Goal: Browse casually

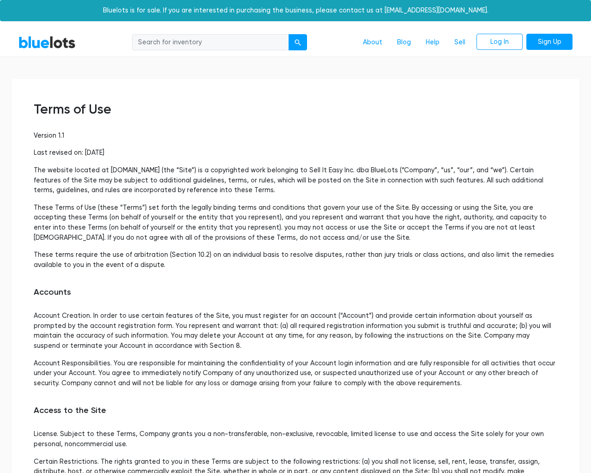
scroll to position [2680, 0]
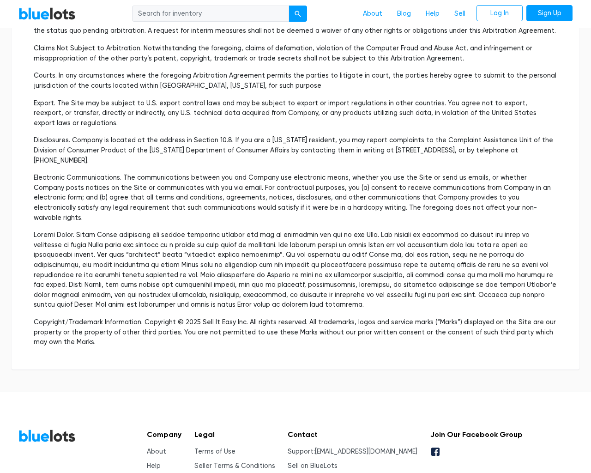
type input "the"
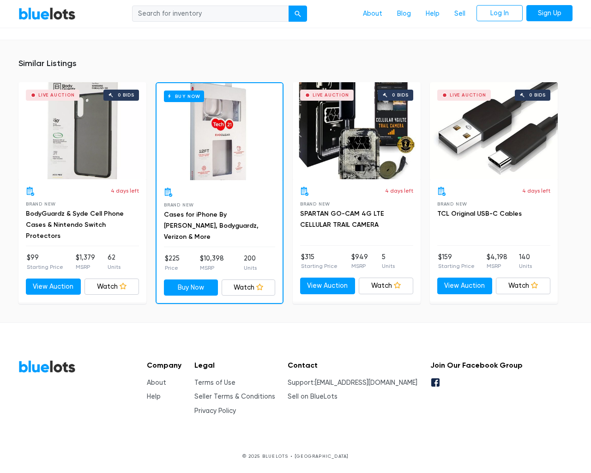
scroll to position [657, 0]
type input "the"
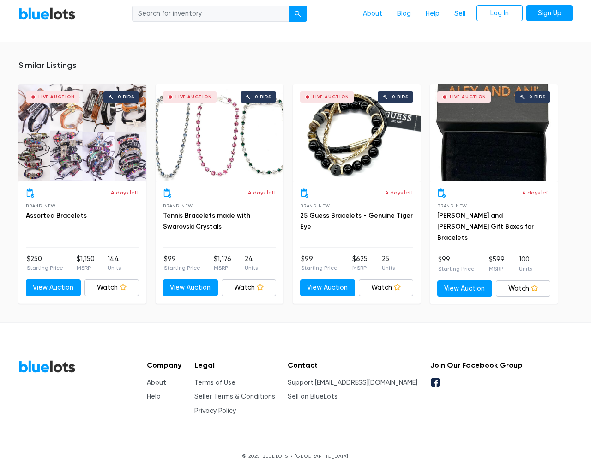
scroll to position [605, 0]
type input "the"
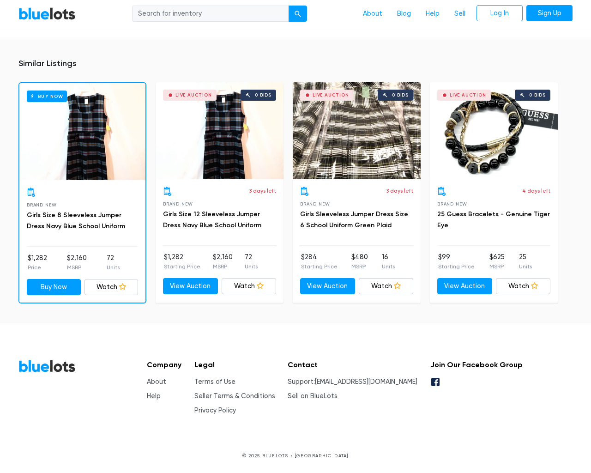
scroll to position [650, 0]
type input "the"
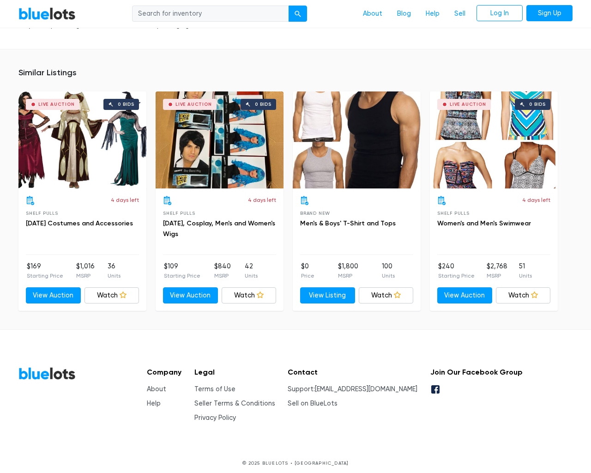
scroll to position [874, 0]
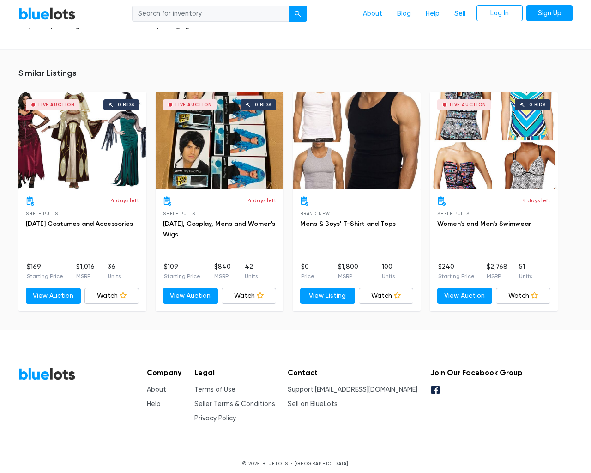
type input "the"
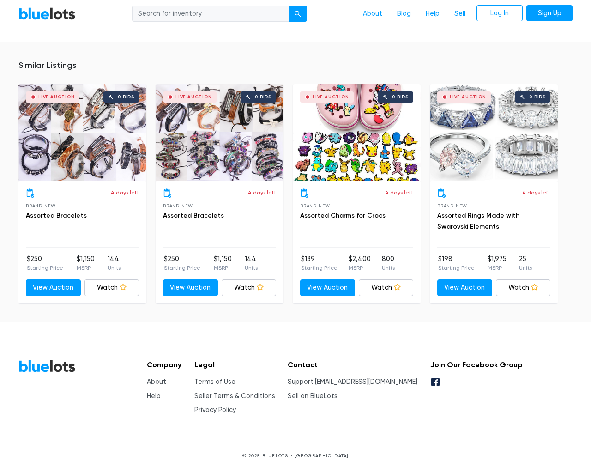
scroll to position [605, 0]
type input "the"
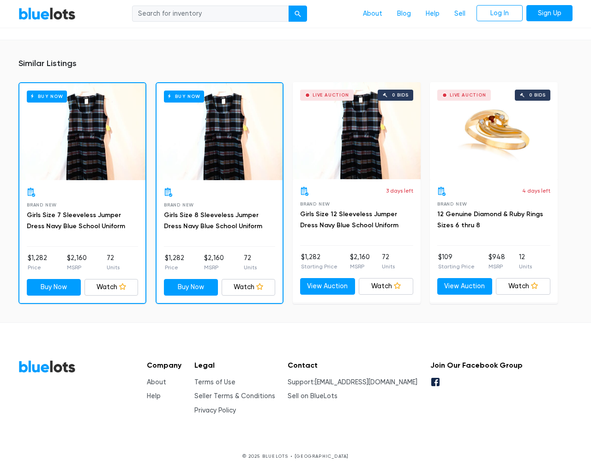
scroll to position [599, 0]
type input "the"
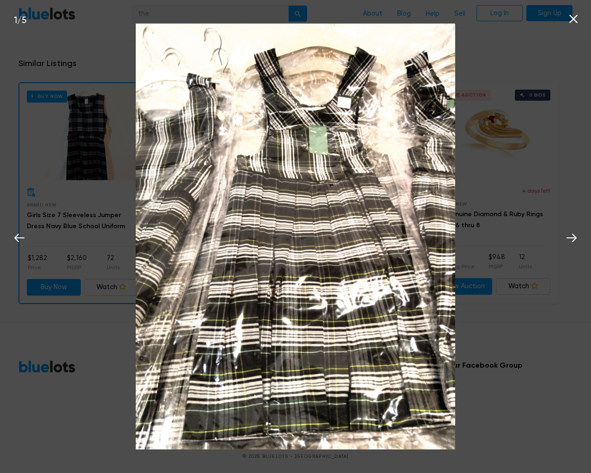
scroll to position [599, 0]
